Goal: Download file/media

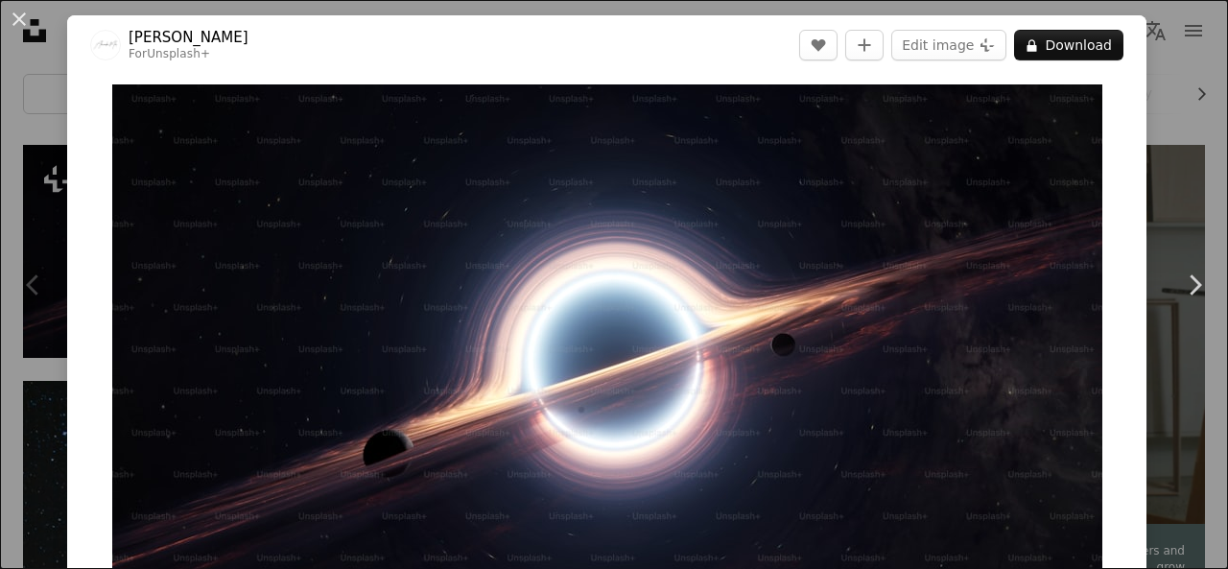
scroll to position [384, 0]
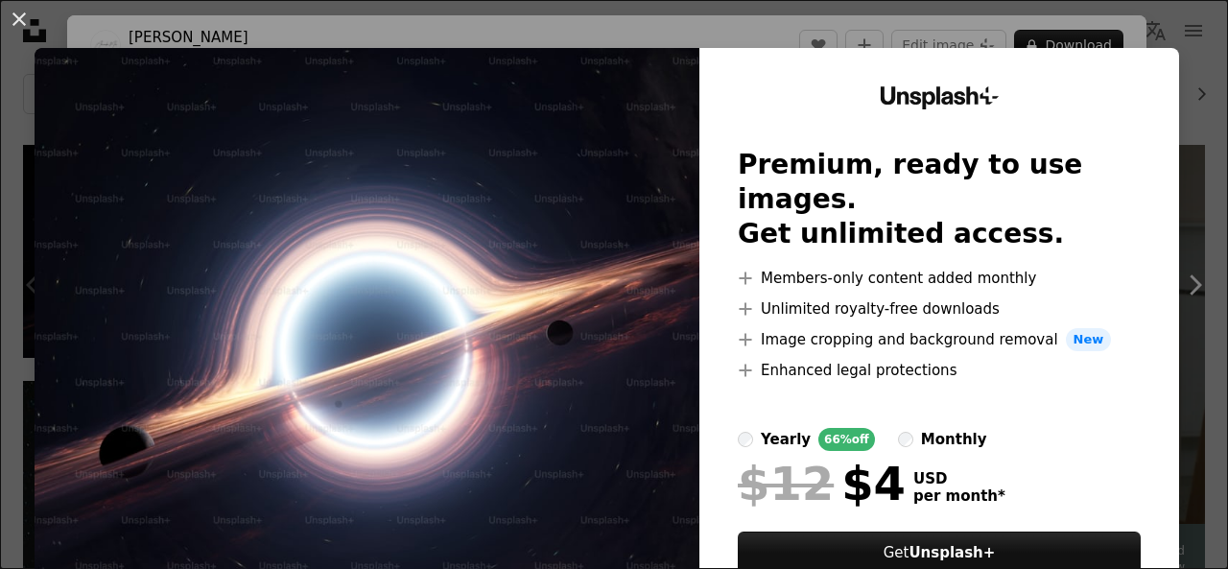
click at [314, 273] on img at bounding box center [367, 353] width 665 height 610
click at [570, 444] on img at bounding box center [367, 353] width 665 height 610
click at [1177, 26] on div "An X shape Unsplash+ Premium, ready to use images. Get unlimited access. A plus…" at bounding box center [614, 284] width 1228 height 569
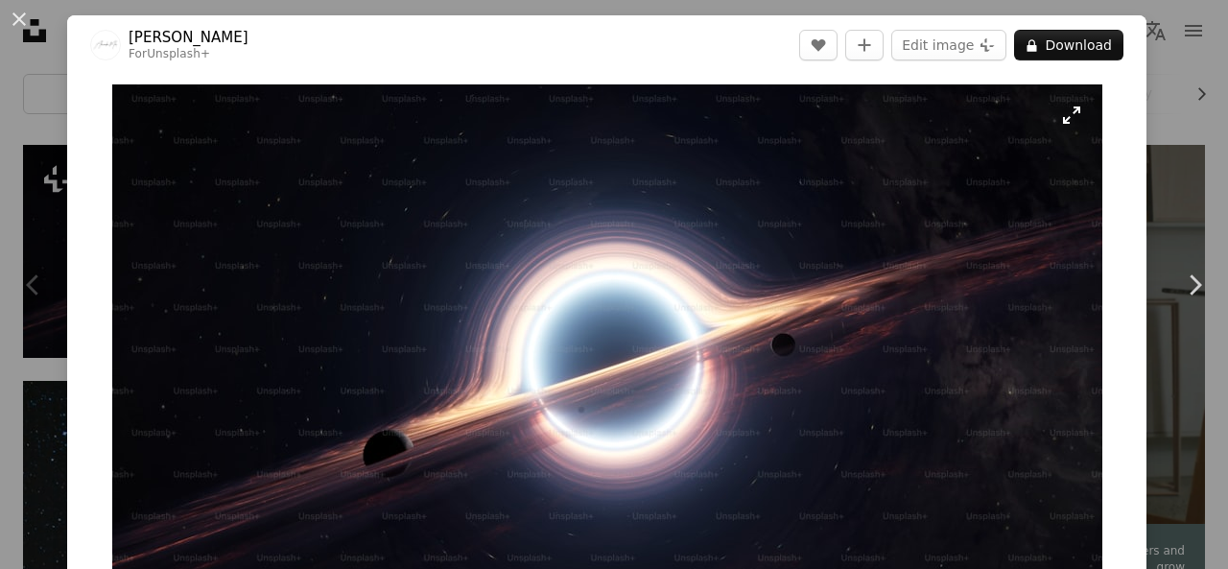
click at [771, 348] on img "Zoom in on this image" at bounding box center [607, 362] width 990 height 557
